Goal: Check status: Check status

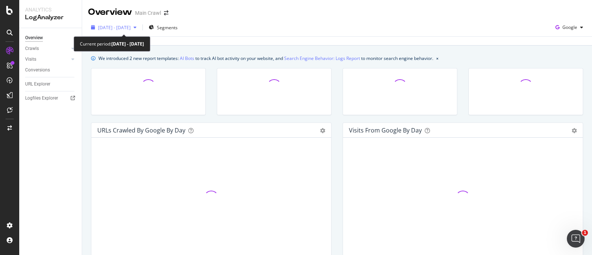
click at [131, 24] on span "[DATE] - [DATE]" at bounding box center [114, 27] width 33 height 6
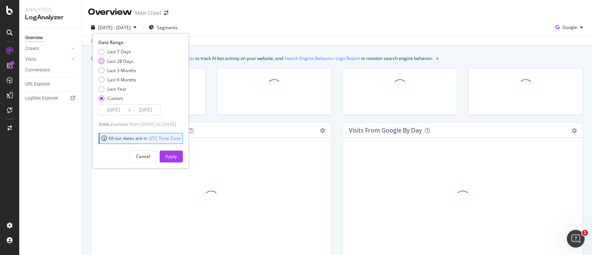
click at [110, 61] on div "Last 28 Days" at bounding box center [120, 61] width 26 height 6
type input "[DATE]"
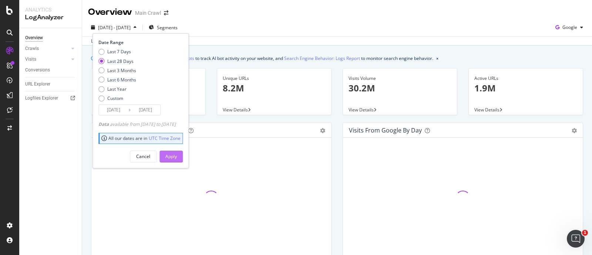
click at [177, 156] on div "Apply" at bounding box center [170, 156] width 11 height 6
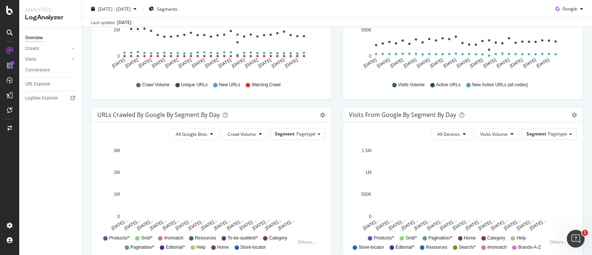
scroll to position [243, 0]
